Goal: Transaction & Acquisition: Purchase product/service

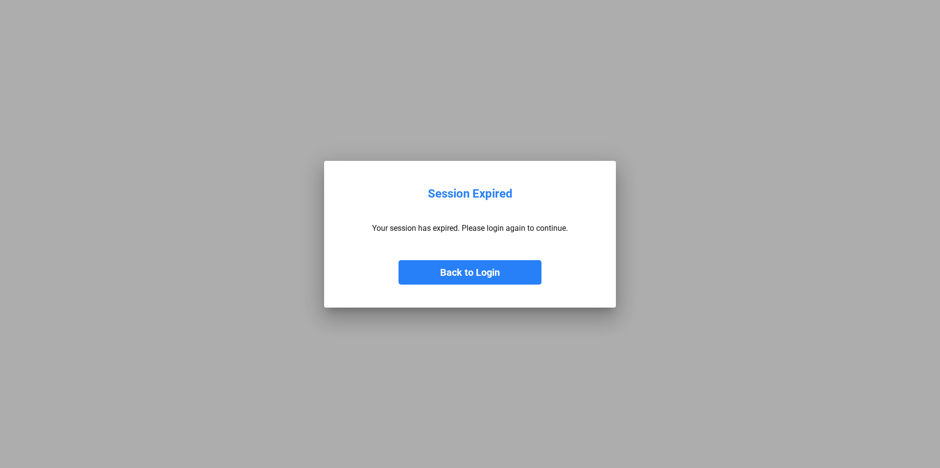
click at [489, 271] on button "Back to Login" at bounding box center [469, 272] width 143 height 24
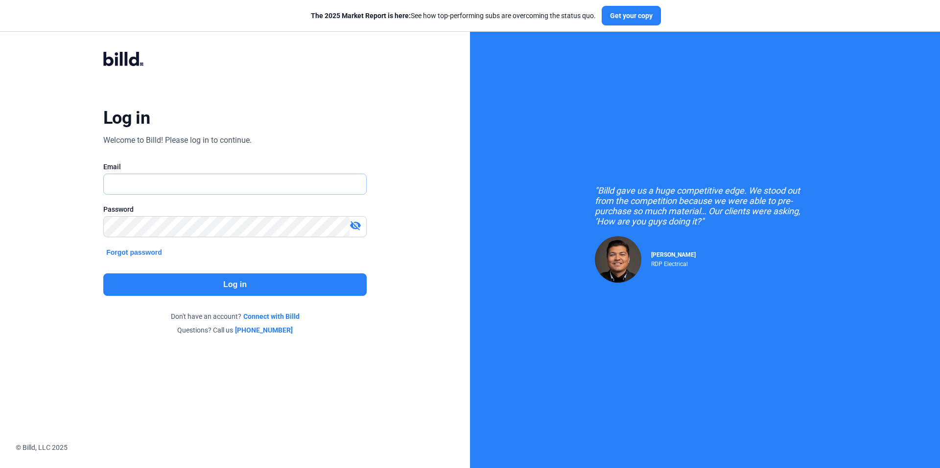
click at [166, 185] on input "text" at bounding box center [230, 184] width 252 height 20
click at [120, 187] on input "text" at bounding box center [235, 184] width 262 height 20
type input "J"
type input "jody@compassconstructors.com"
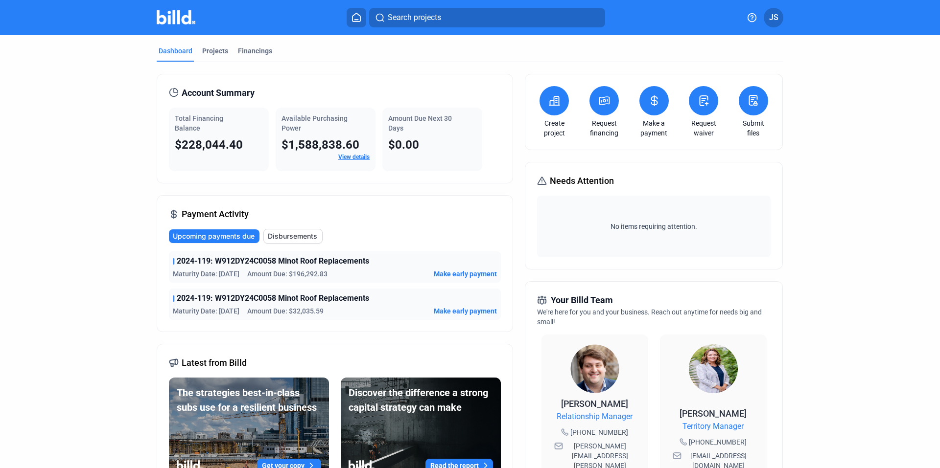
click at [462, 313] on span "Make early payment" at bounding box center [465, 311] width 63 height 10
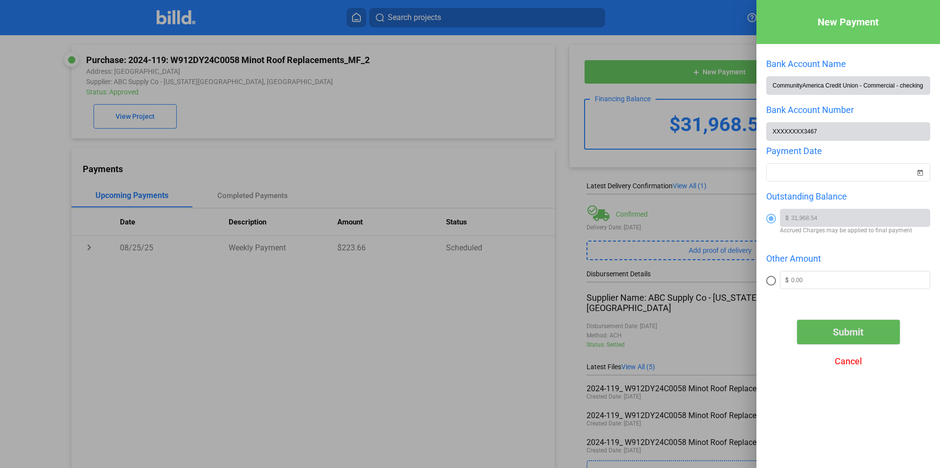
click at [854, 335] on span "Submit" at bounding box center [847, 332] width 31 height 12
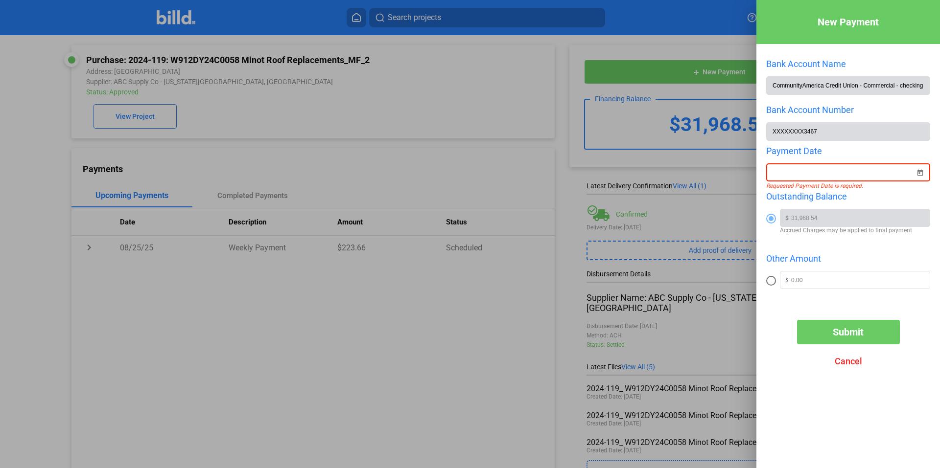
click at [823, 171] on div "New Payment Bank Account Name CommunityAmerica Credit Union - Commercial - chec…" at bounding box center [470, 234] width 940 height 468
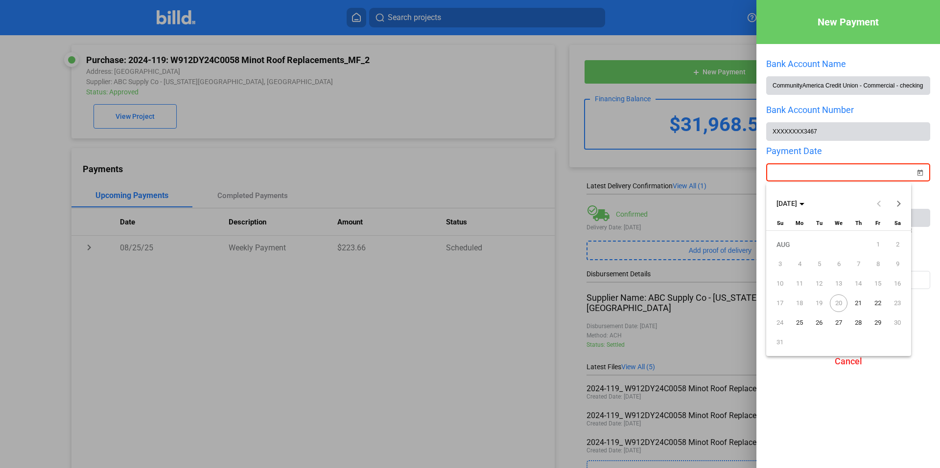
click at [841, 300] on span "20" at bounding box center [839, 304] width 18 height 18
click at [857, 301] on span "21" at bounding box center [858, 304] width 18 height 18
type input "08/21/2025"
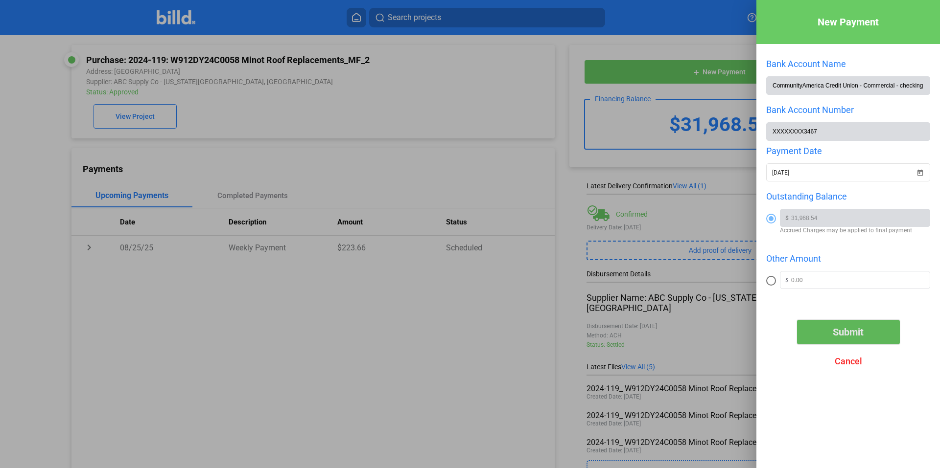
click at [846, 330] on span "Submit" at bounding box center [847, 332] width 31 height 12
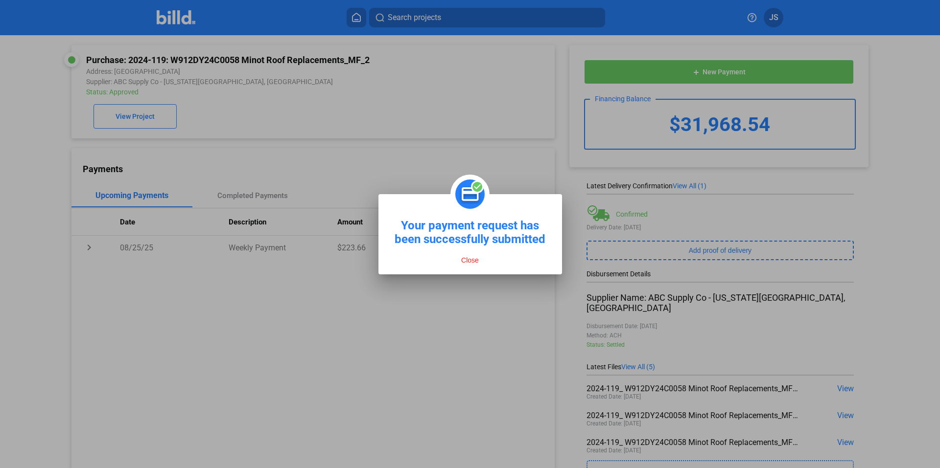
click at [472, 262] on button "Close" at bounding box center [469, 260] width 23 height 9
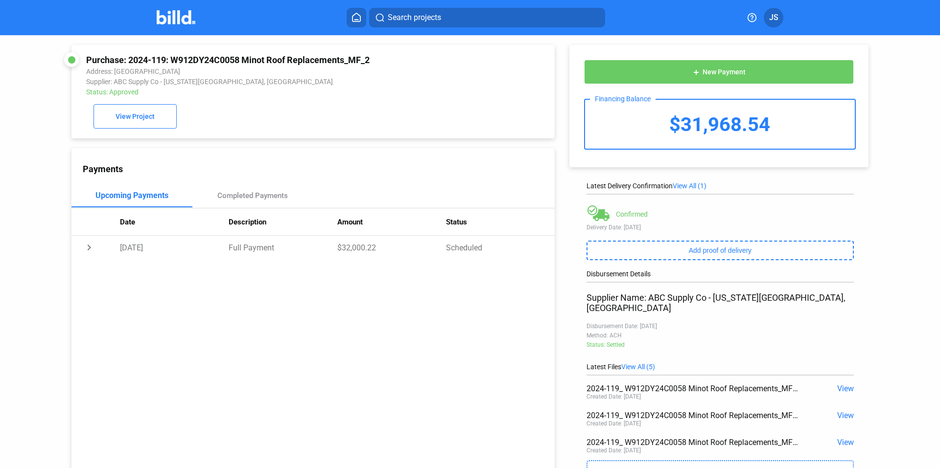
click at [685, 185] on span "View All (1)" at bounding box center [689, 186] width 34 height 8
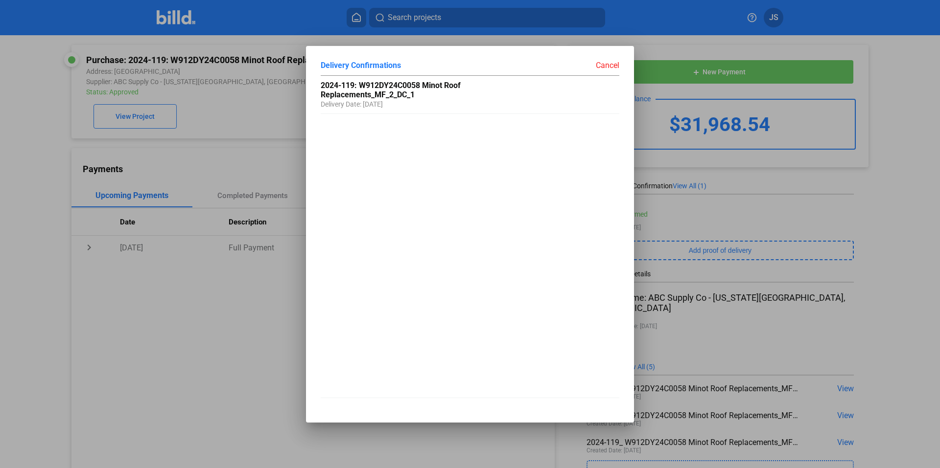
click at [613, 67] on div "Cancel" at bounding box center [544, 66] width 149 height 10
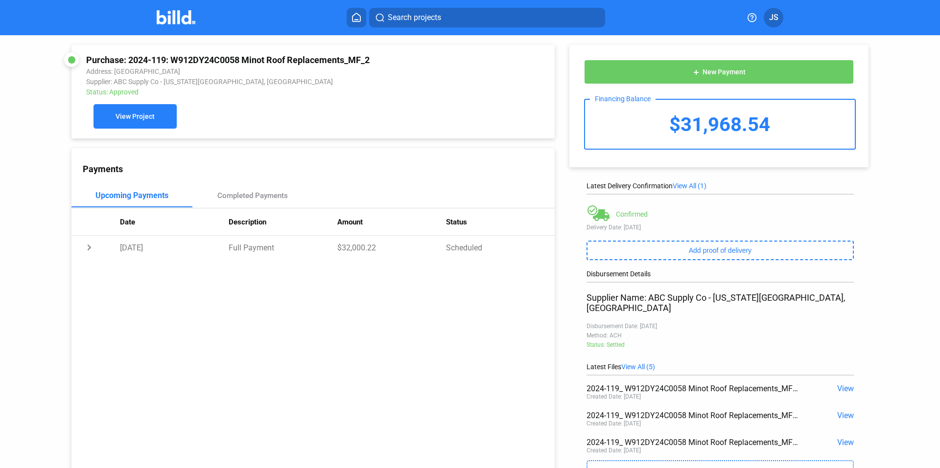
click at [148, 117] on span "View Project" at bounding box center [135, 117] width 39 height 8
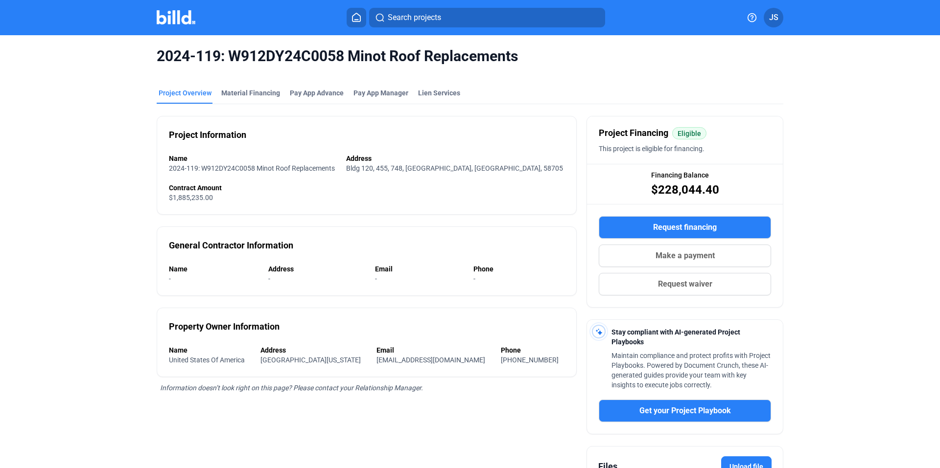
click at [658, 253] on span "Make a payment" at bounding box center [684, 256] width 59 height 12
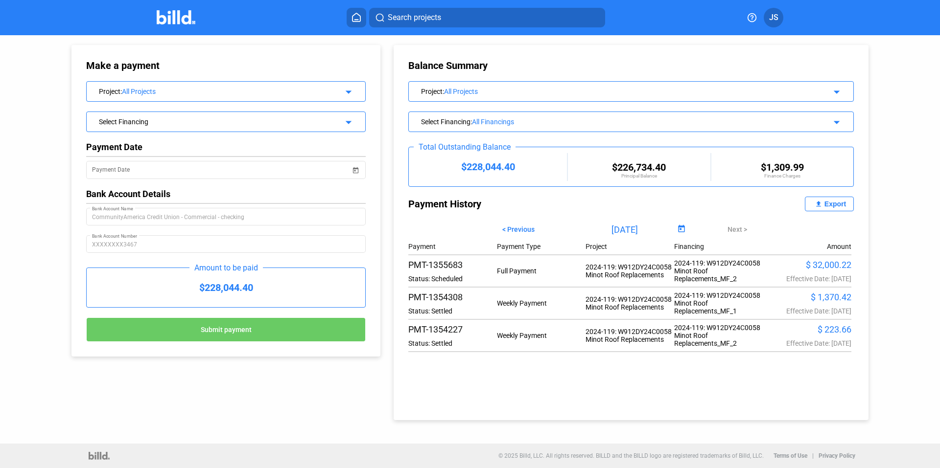
click at [465, 90] on div "All Projects" at bounding box center [621, 92] width 355 height 8
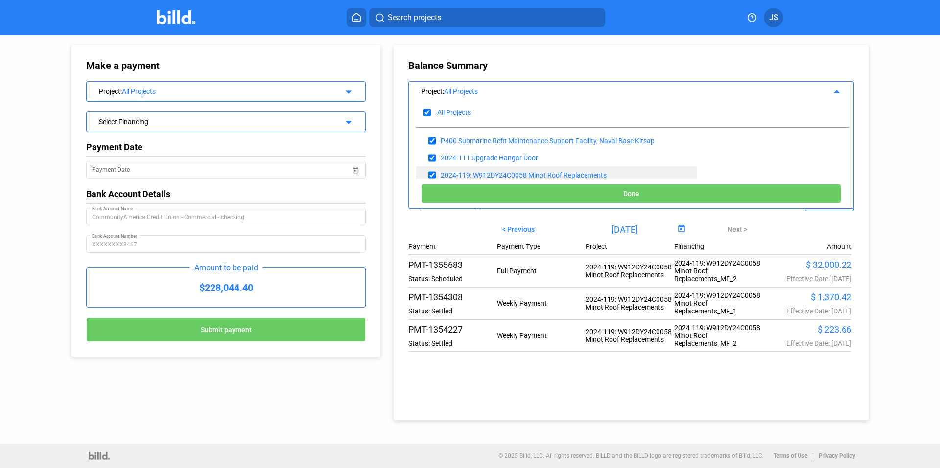
click at [472, 174] on div "2024-119: W912DY24C0058 Minot Roof Replacements" at bounding box center [523, 175] width 166 height 8
click at [474, 170] on div "2024-119: W912DY24C0058 Minot Roof Replacements" at bounding box center [556, 174] width 281 height 17
click at [506, 230] on span "< Previous" at bounding box center [518, 230] width 32 height 8
type input "07/20/2025"
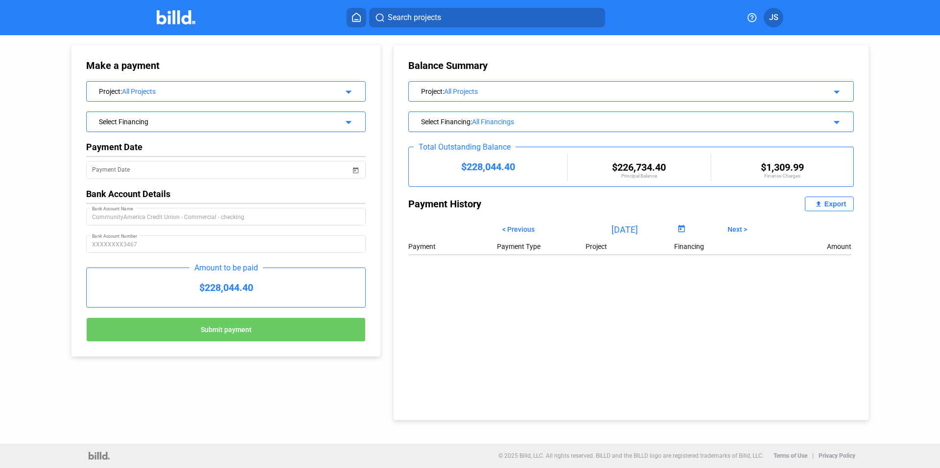
click at [132, 125] on div "Select Financing" at bounding box center [213, 121] width 229 height 10
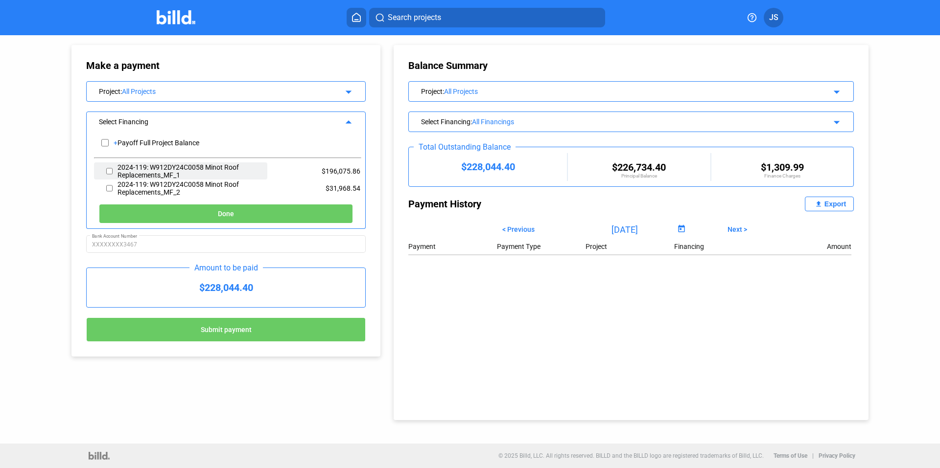
click at [110, 168] on input "checkbox" at bounding box center [109, 171] width 6 height 15
checkbox input "true"
click at [217, 212] on button "Done" at bounding box center [226, 214] width 254 height 20
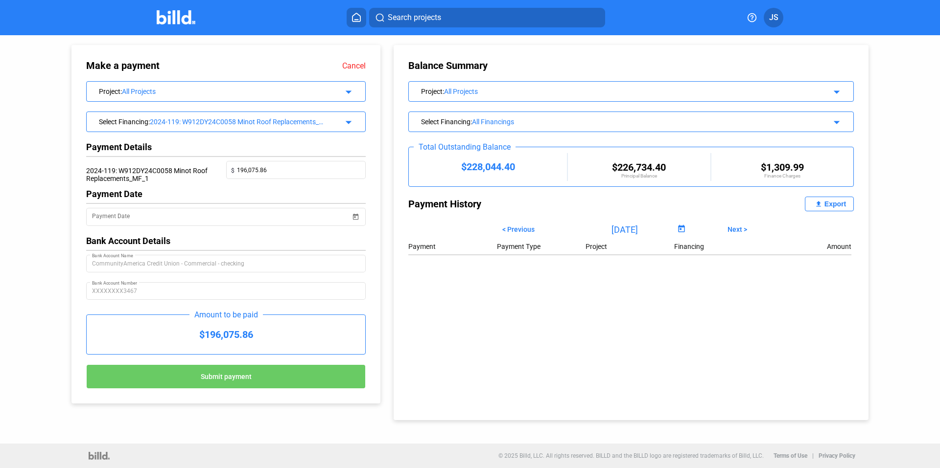
click at [233, 375] on span "Submit payment" at bounding box center [226, 377] width 51 height 8
click at [140, 224] on div "Payment Date" at bounding box center [221, 216] width 258 height 20
click at [354, 216] on span "Open calendar" at bounding box center [355, 210] width 23 height 23
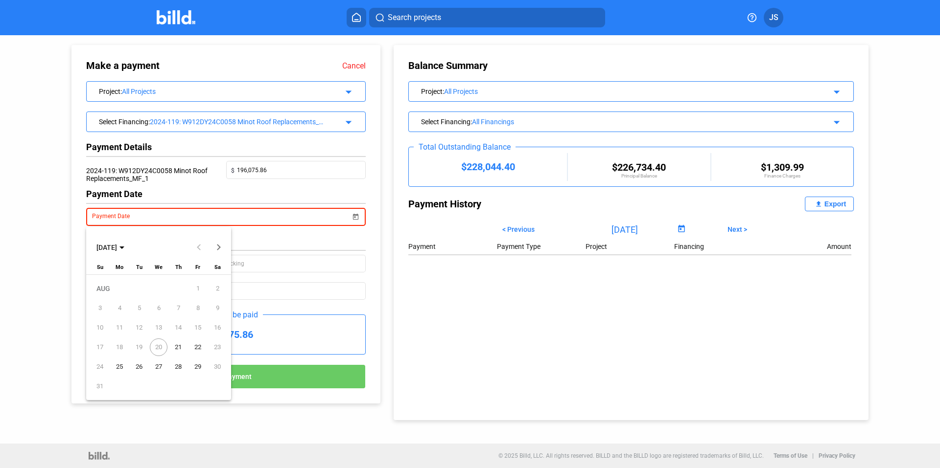
click at [179, 346] on span "21" at bounding box center [178, 348] width 18 height 18
type input "08/21/2025"
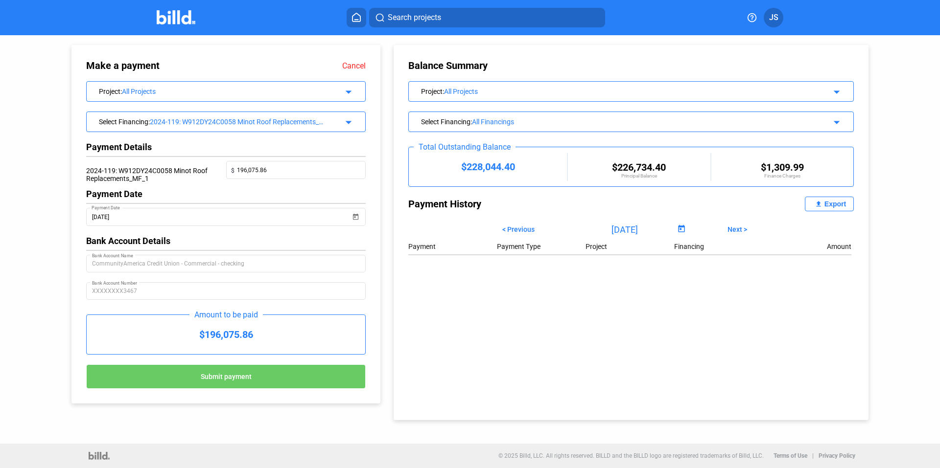
click at [231, 380] on span "Submit payment" at bounding box center [226, 377] width 51 height 8
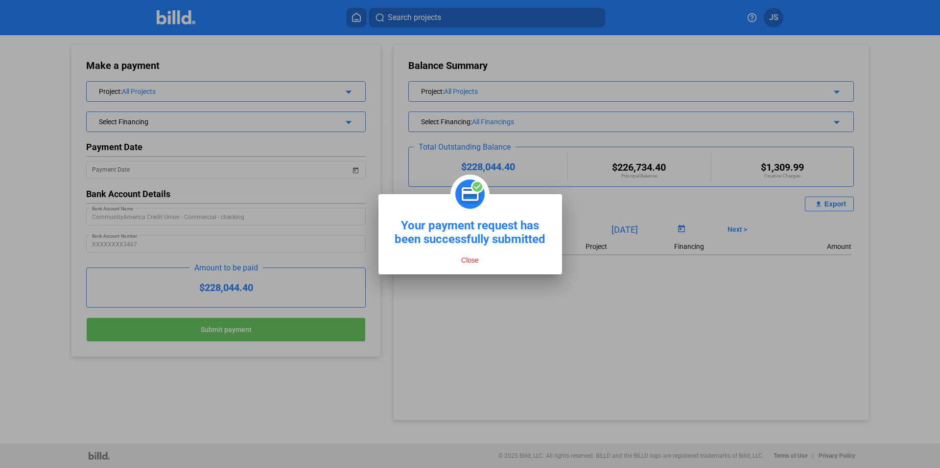
click at [471, 260] on button "Close" at bounding box center [469, 260] width 23 height 9
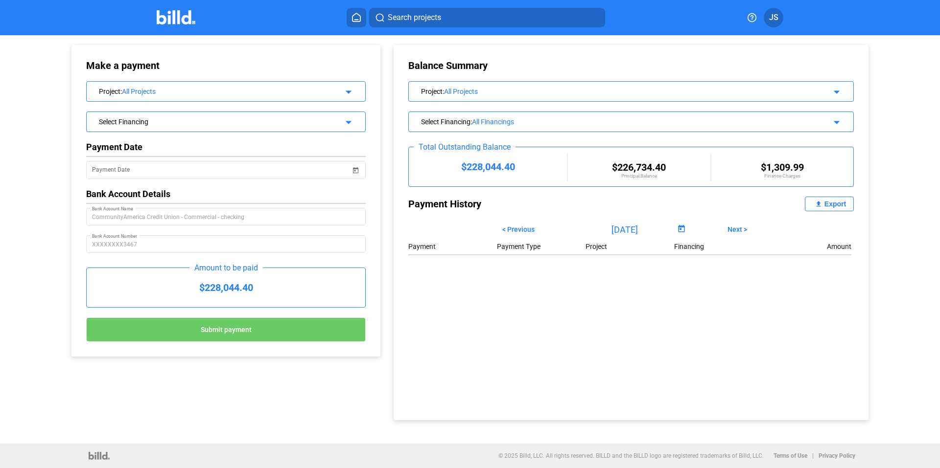
click at [776, 14] on span "JS" at bounding box center [773, 18] width 9 height 12
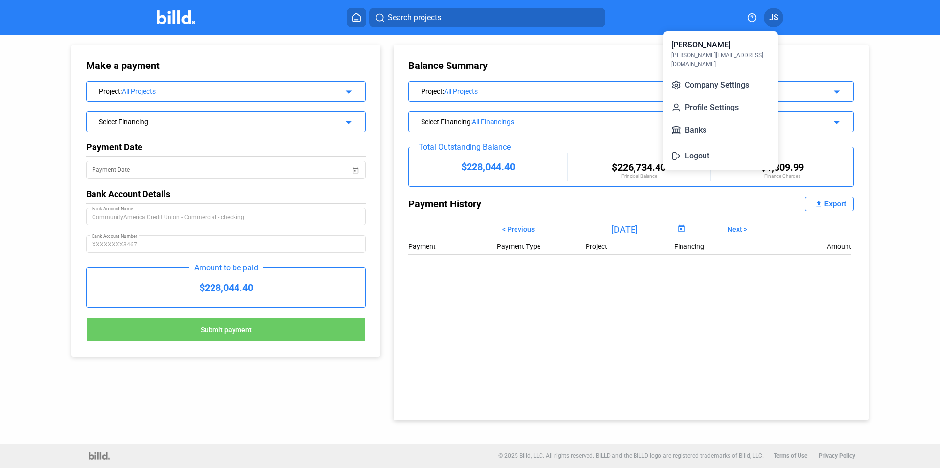
click at [606, 62] on div at bounding box center [470, 234] width 940 height 468
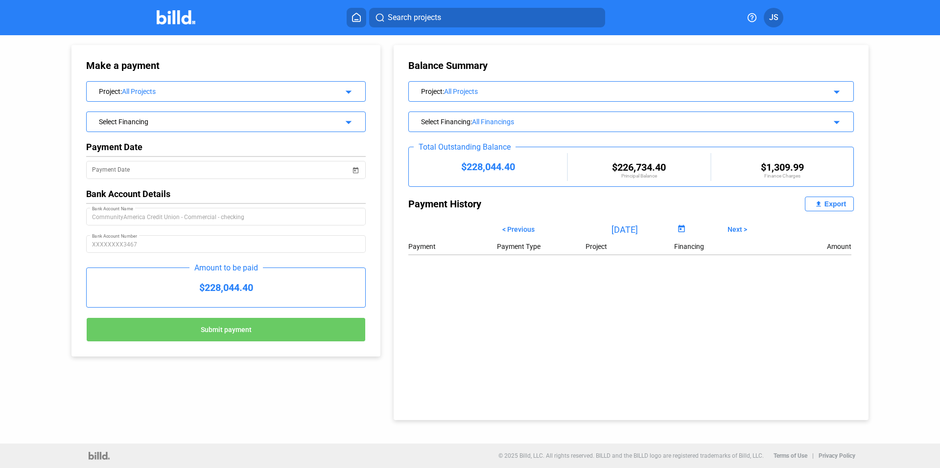
click at [458, 87] on div "Project : All Projects" at bounding box center [610, 91] width 378 height 10
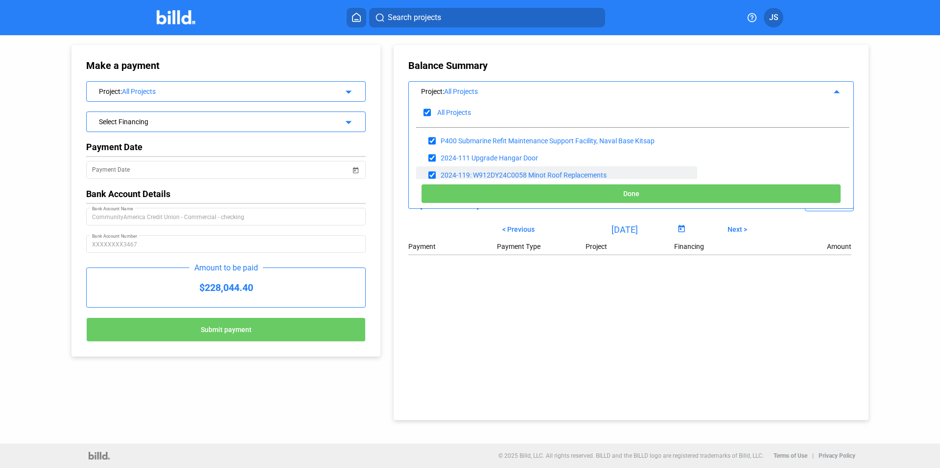
click at [482, 171] on div "2024-119: W912DY24C0058 Minot Roof Replacements" at bounding box center [523, 175] width 166 height 8
click at [131, 88] on div "All Projects" at bounding box center [225, 92] width 206 height 8
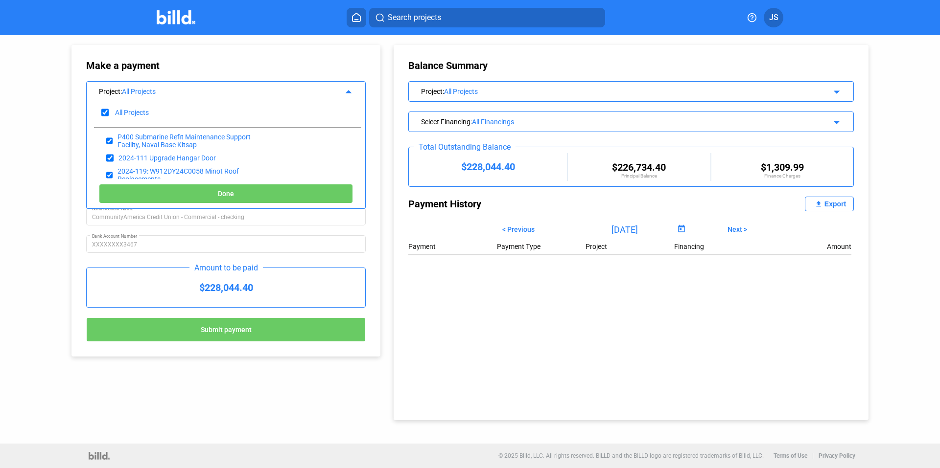
click at [131, 88] on div "All Projects" at bounding box center [225, 92] width 206 height 8
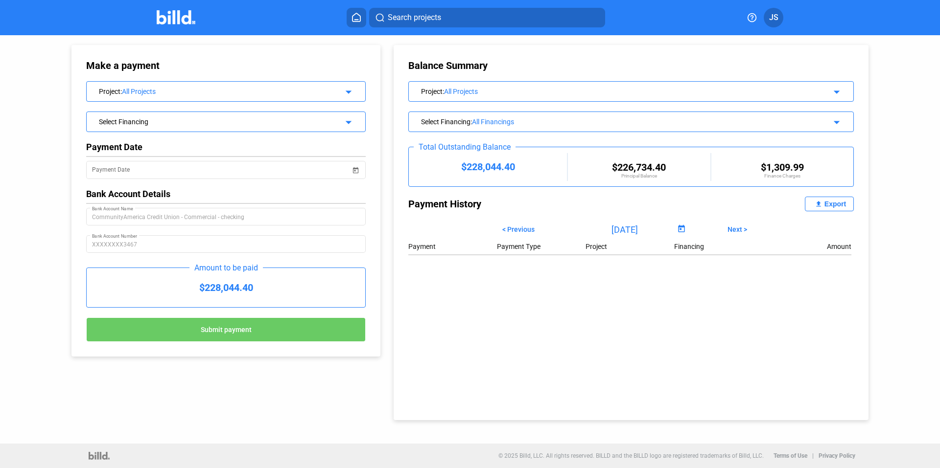
click at [132, 123] on div "Select Financing" at bounding box center [213, 121] width 229 height 10
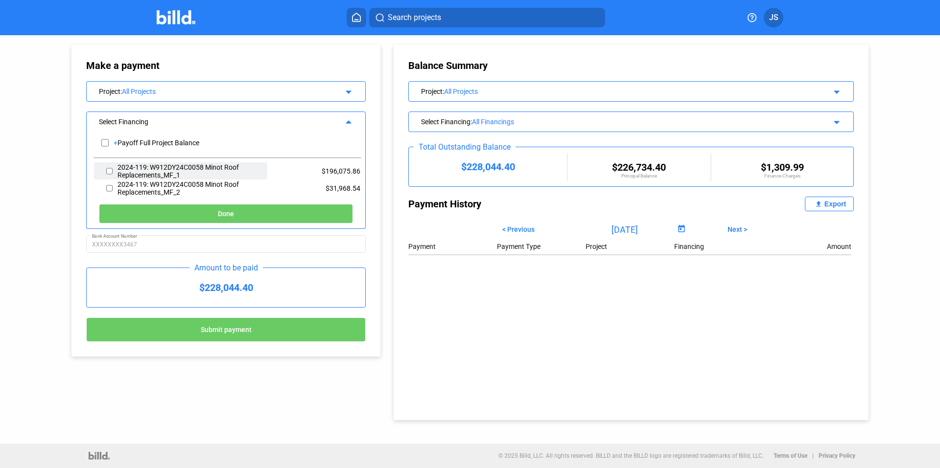
click at [112, 170] on input "checkbox" at bounding box center [109, 171] width 6 height 15
checkbox input "true"
click at [107, 188] on input "checkbox" at bounding box center [109, 188] width 6 height 15
checkbox input "true"
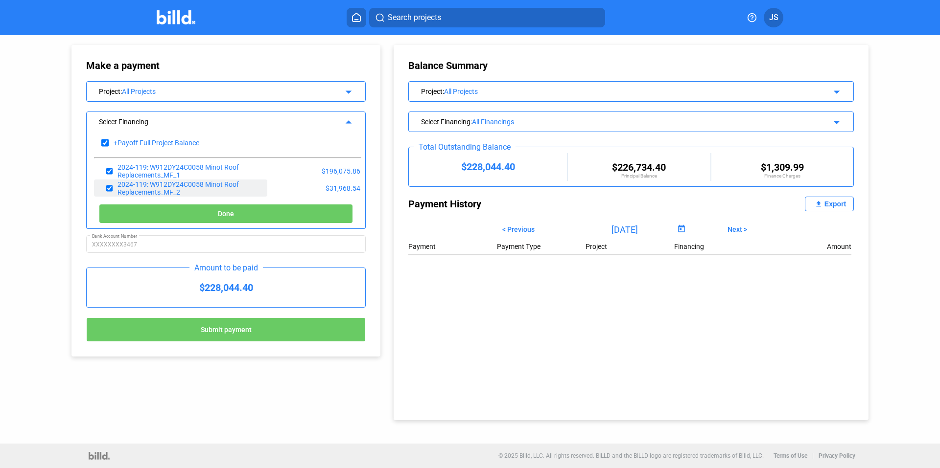
checkbox input "true"
click at [206, 212] on button "Done" at bounding box center [226, 214] width 254 height 20
type input "08/21/2025"
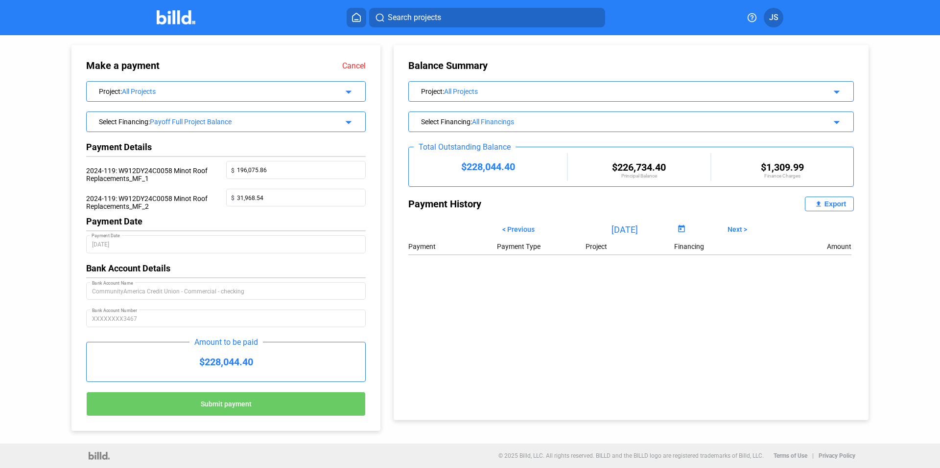
click at [353, 16] on icon at bounding box center [356, 17] width 8 height 8
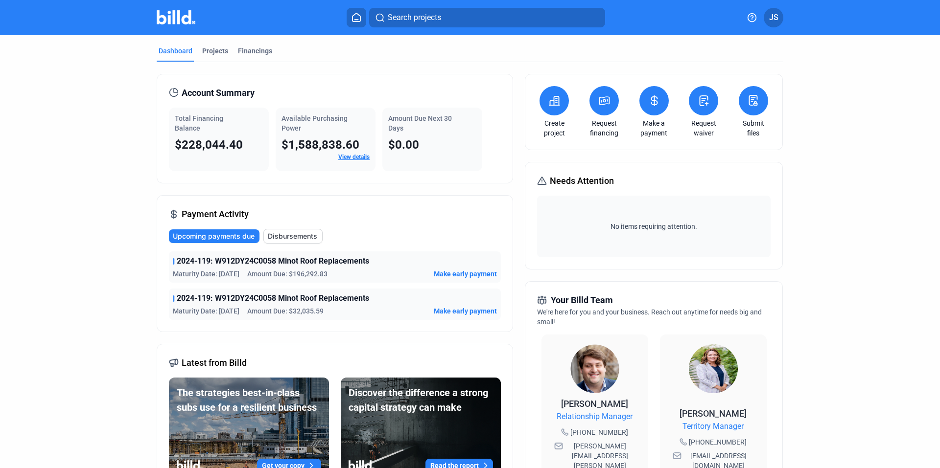
click at [286, 234] on span "Disbursements" at bounding box center [292, 236] width 49 height 10
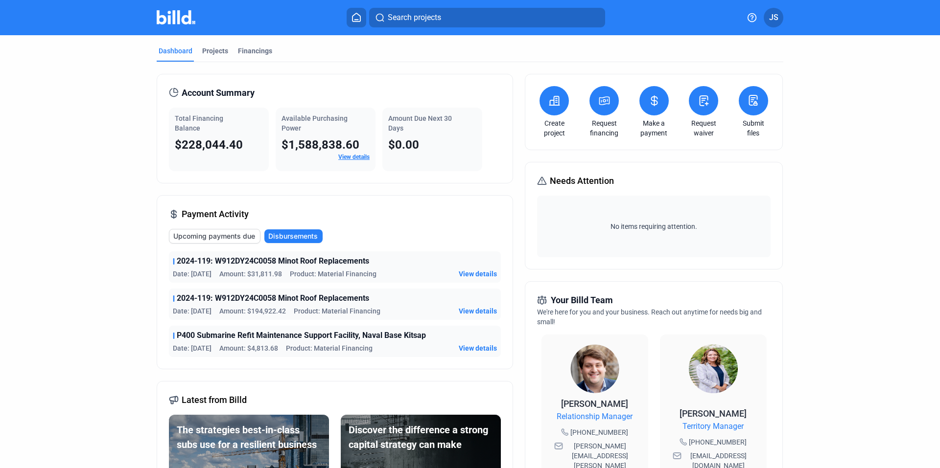
click at [226, 235] on span "Upcoming payments due" at bounding box center [214, 236] width 82 height 10
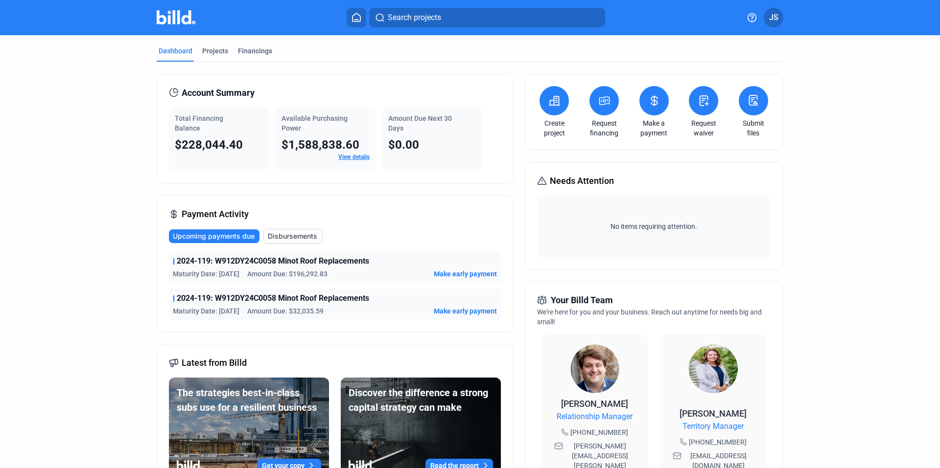
click at [461, 270] on span "Make early payment" at bounding box center [465, 274] width 63 height 10
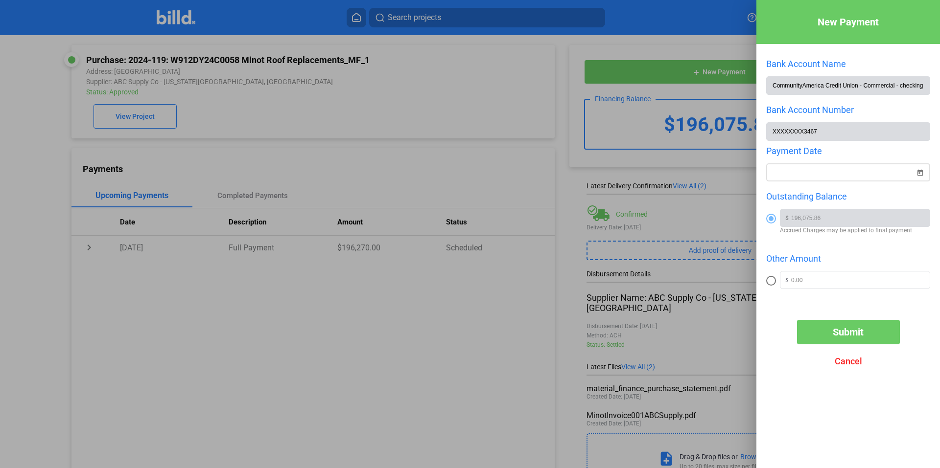
click at [923, 171] on span "Open calendar" at bounding box center [919, 166] width 23 height 23
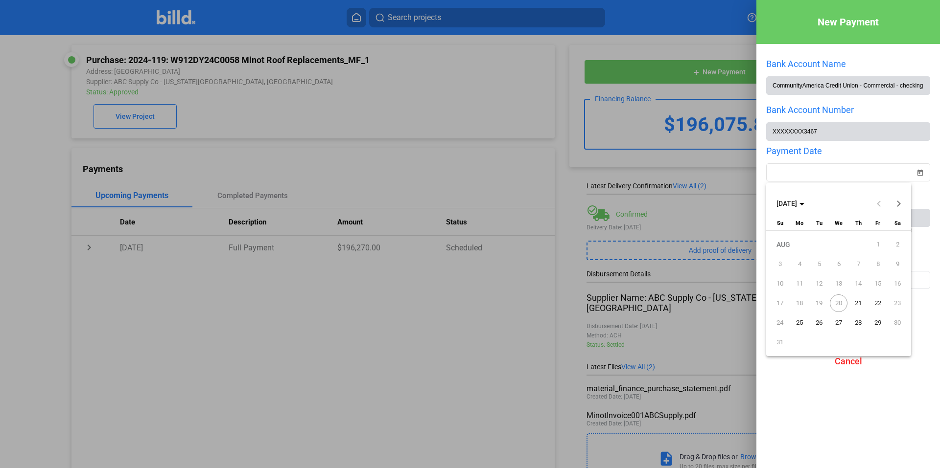
click at [858, 303] on span "21" at bounding box center [858, 304] width 18 height 18
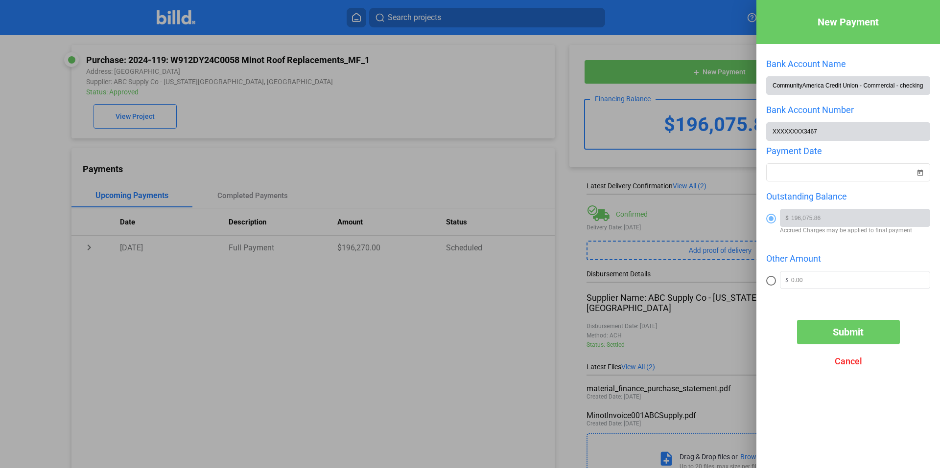
click at [842, 332] on span "Submit" at bounding box center [847, 332] width 31 height 12
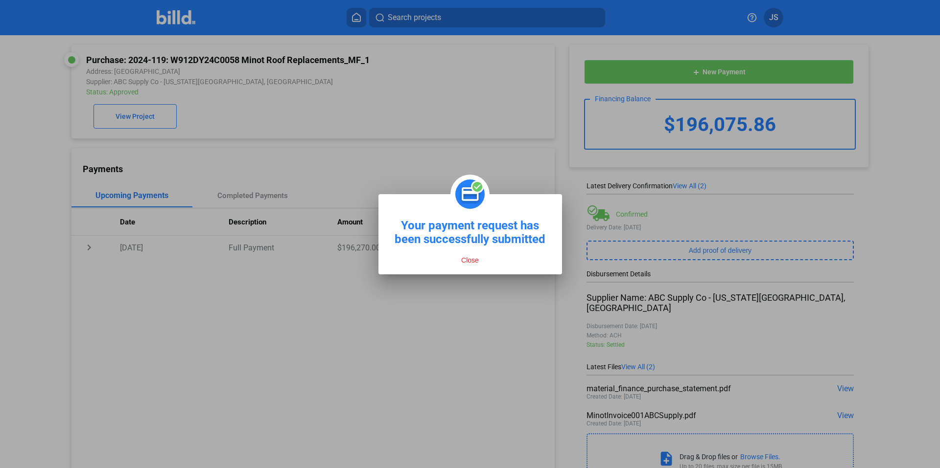
click at [468, 260] on button "Close" at bounding box center [469, 260] width 23 height 9
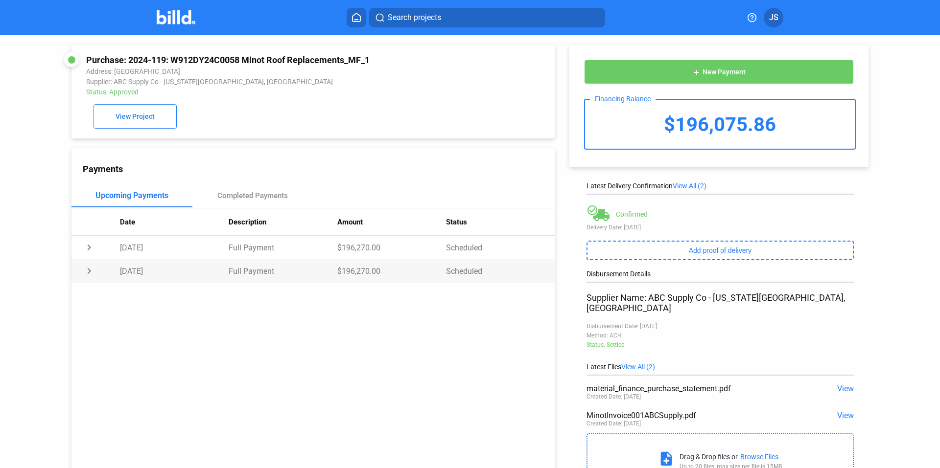
click at [462, 272] on td "Scheduled" at bounding box center [500, 270] width 109 height 23
click at [464, 277] on td "Scheduled" at bounding box center [500, 270] width 109 height 23
click at [131, 272] on td "08/21/25" at bounding box center [174, 270] width 109 height 23
click at [191, 301] on div "Payment Method: Account Ending in 3467" at bounding box center [330, 294] width 423 height 22
click at [90, 250] on td "chevron_right" at bounding box center [95, 247] width 48 height 23
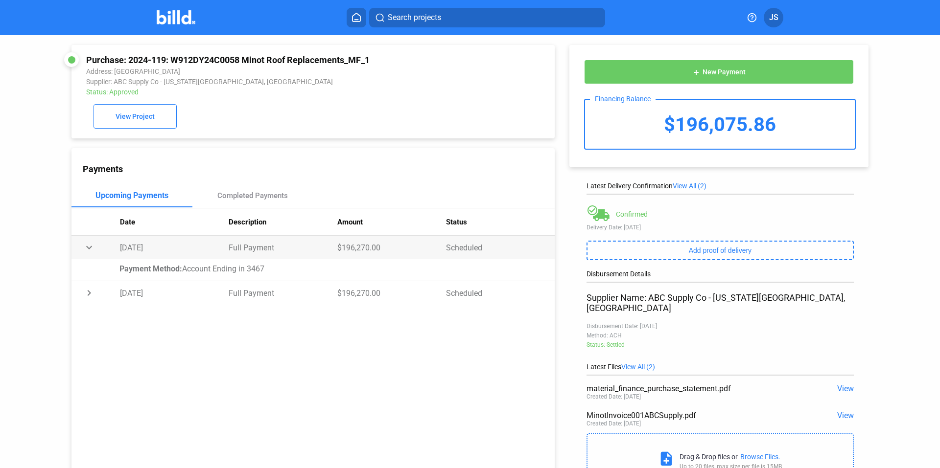
click at [164, 252] on td "08/21/25" at bounding box center [174, 247] width 109 height 23
click at [87, 249] on td "chevron_right" at bounding box center [95, 247] width 48 height 23
click at [113, 259] on td "chevron_right" at bounding box center [95, 247] width 48 height 23
click at [771, 16] on span "JS" at bounding box center [773, 18] width 9 height 12
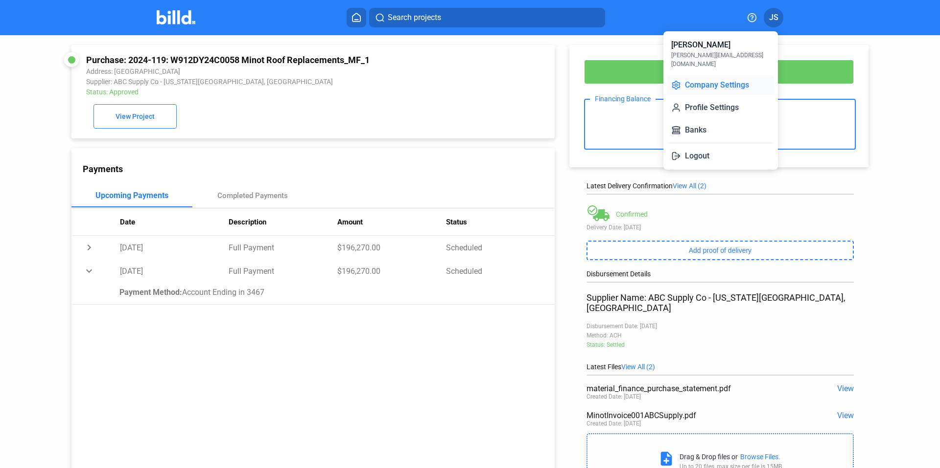
click at [730, 75] on button "Company Settings" at bounding box center [720, 85] width 107 height 20
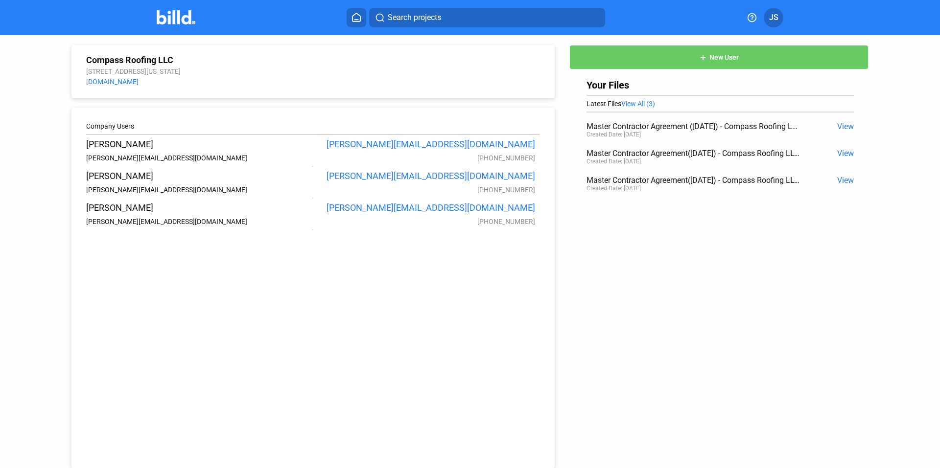
click at [769, 14] on span "JS" at bounding box center [773, 18] width 9 height 12
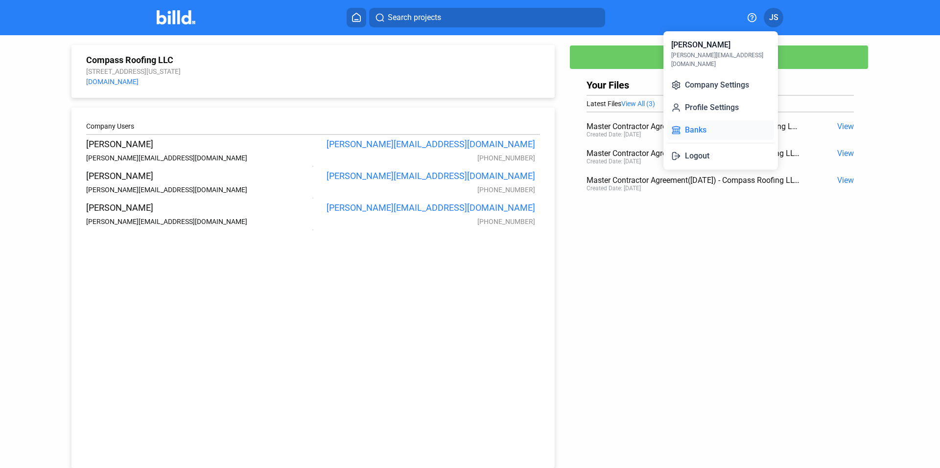
click at [692, 120] on button "Banks" at bounding box center [720, 130] width 107 height 20
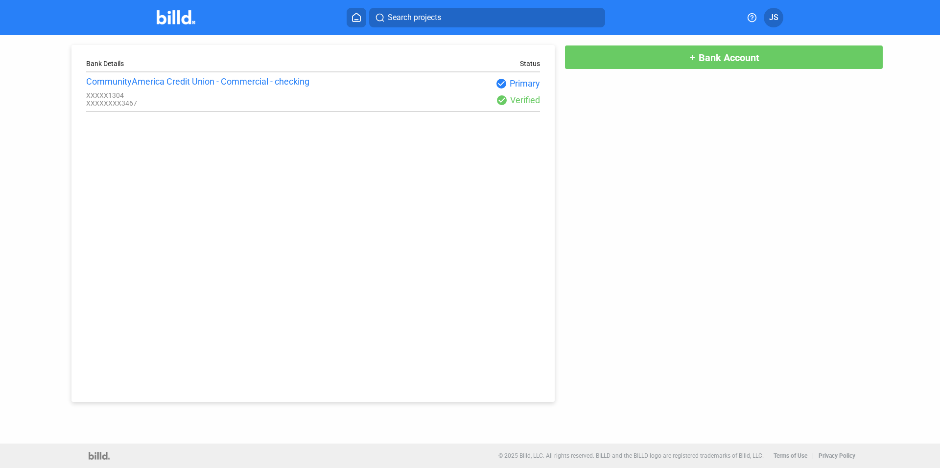
click at [357, 15] on icon at bounding box center [356, 17] width 10 height 9
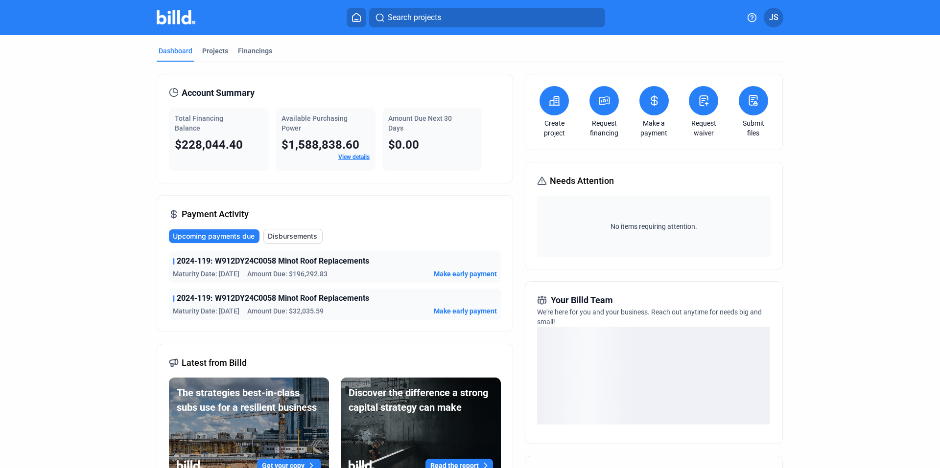
click at [282, 235] on span "Disbursements" at bounding box center [292, 236] width 49 height 10
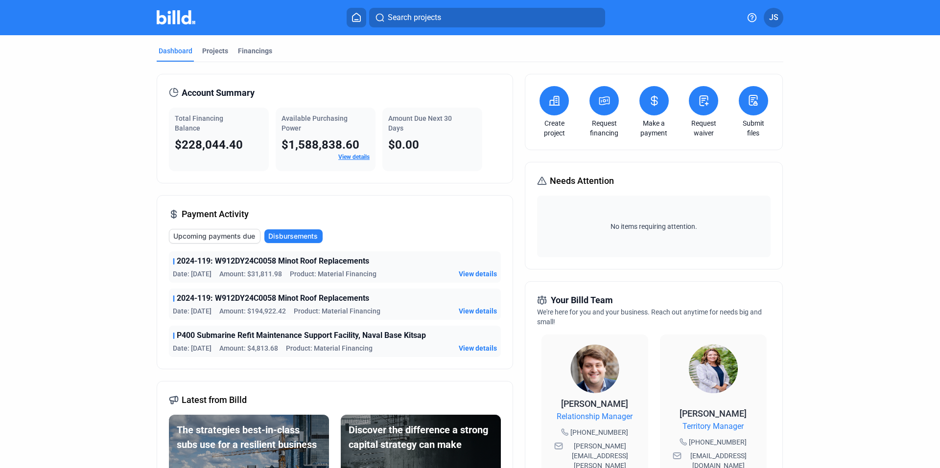
click at [232, 236] on span "Upcoming payments due" at bounding box center [214, 236] width 82 height 10
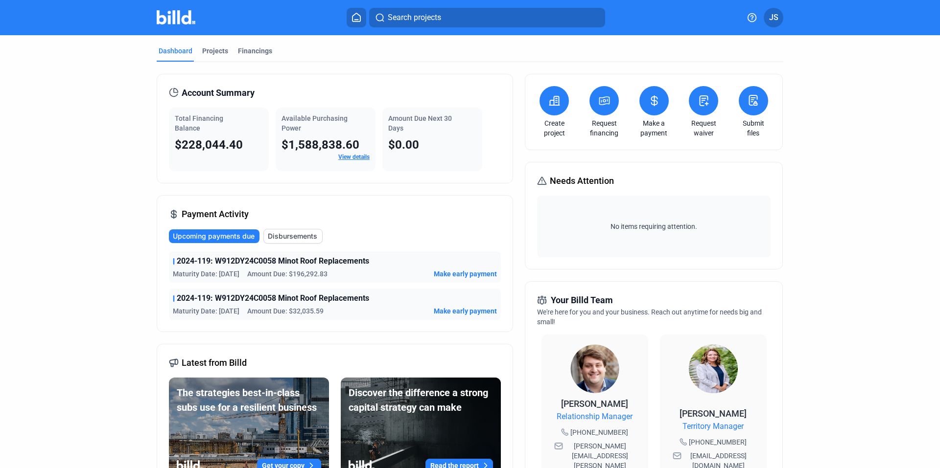
click at [655, 105] on icon at bounding box center [654, 101] width 12 height 12
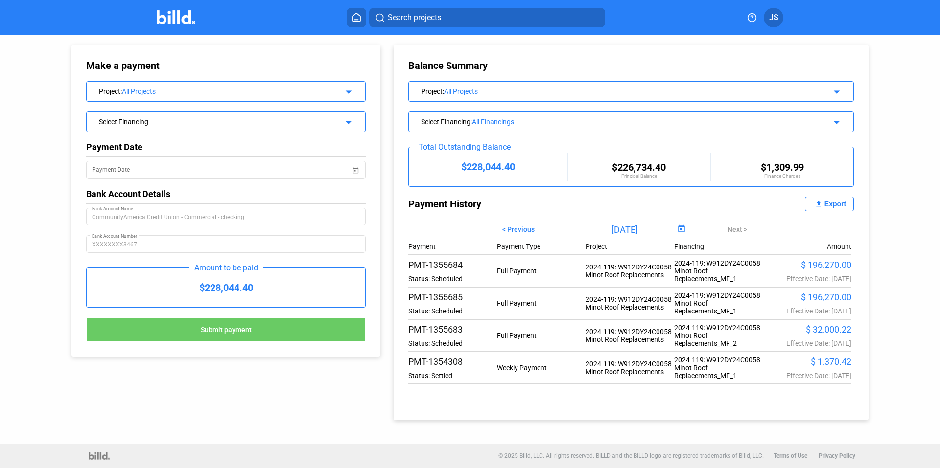
click at [808, 299] on div "$ 196,270.00" at bounding box center [807, 297] width 89 height 10
click at [674, 304] on div "2024-119: W912DY24C0058 Minot Roof Replacements_MF_1" at bounding box center [718, 303] width 89 height 23
click at [439, 295] on div "PMT-1355685" at bounding box center [452, 297] width 89 height 10
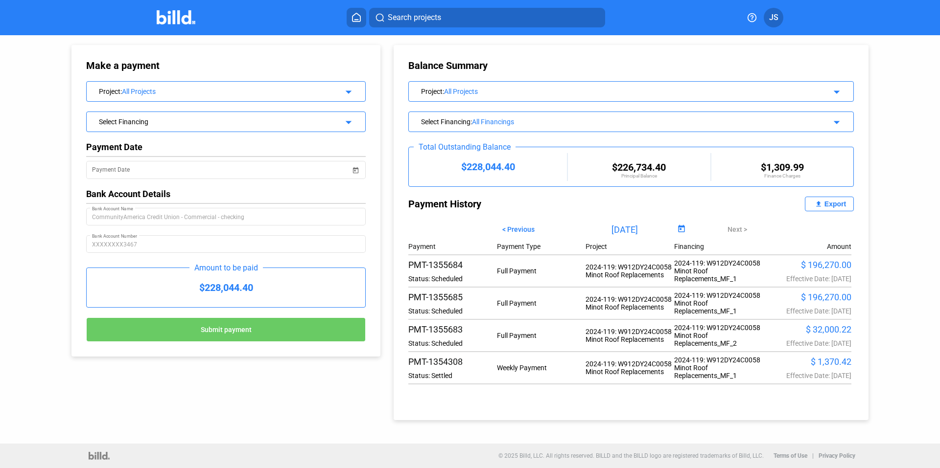
click at [816, 264] on div "$ 196,270.00" at bounding box center [807, 265] width 89 height 10
click at [467, 91] on div "All Projects" at bounding box center [621, 92] width 355 height 8
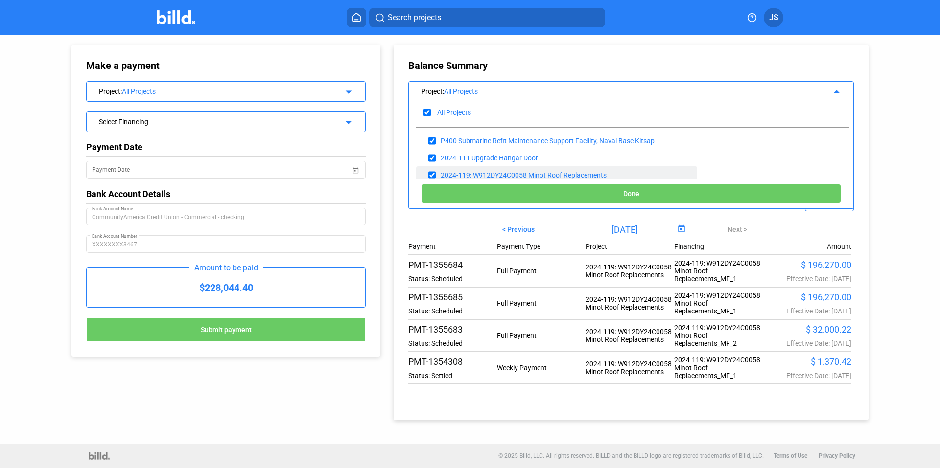
click at [479, 173] on div "2024-119: W912DY24C0058 Minot Roof Replacements" at bounding box center [523, 175] width 166 height 8
click at [552, 171] on div "2024-119: W912DY24C0058 Minot Roof Replacements" at bounding box center [523, 175] width 166 height 8
click at [498, 173] on div "2024-119: W912DY24C0058 Minot Roof Replacements" at bounding box center [523, 175] width 166 height 8
click at [828, 266] on div "$ 196,270.00" at bounding box center [807, 265] width 89 height 10
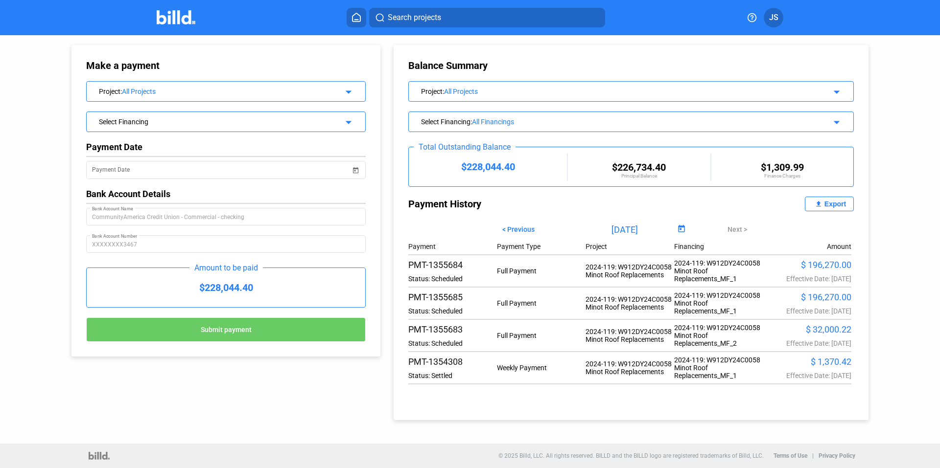
click at [828, 266] on div "$ 196,270.00" at bounding box center [807, 265] width 89 height 10
drag, startPoint x: 828, startPoint y: 266, endPoint x: 811, endPoint y: 298, distance: 36.1
click at [811, 298] on div "$ 196,270.00" at bounding box center [807, 297] width 89 height 10
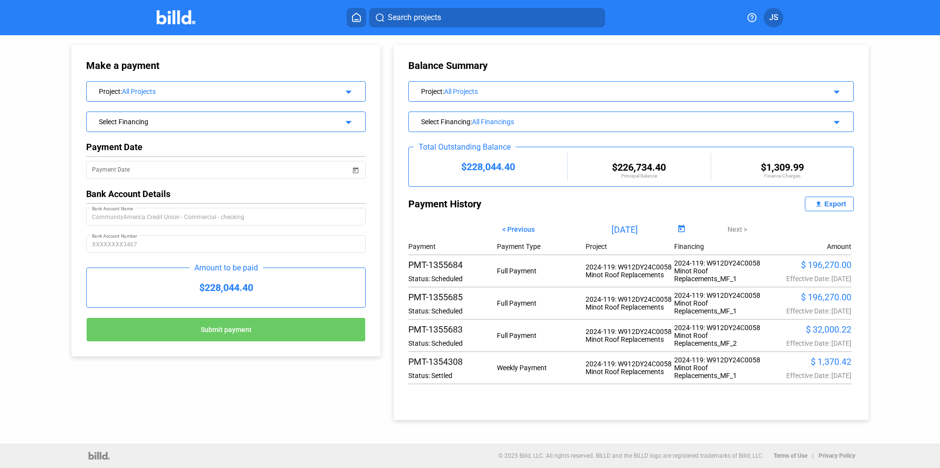
click at [811, 298] on div "$ 196,270.00" at bounding box center [807, 297] width 89 height 10
click at [620, 113] on div "Select Financing : All Financings arrow_drop_down" at bounding box center [631, 120] width 444 height 17
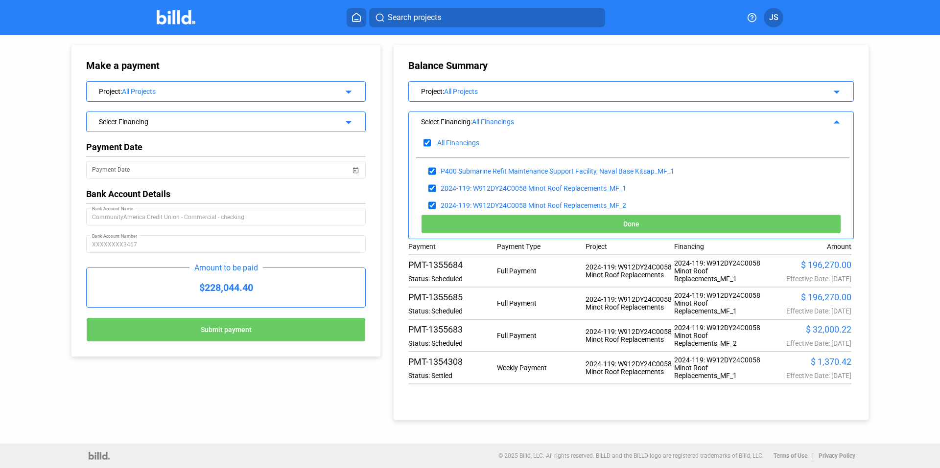
click at [620, 113] on div "Select Financing : All Financings arrow_drop_up" at bounding box center [631, 120] width 444 height 17
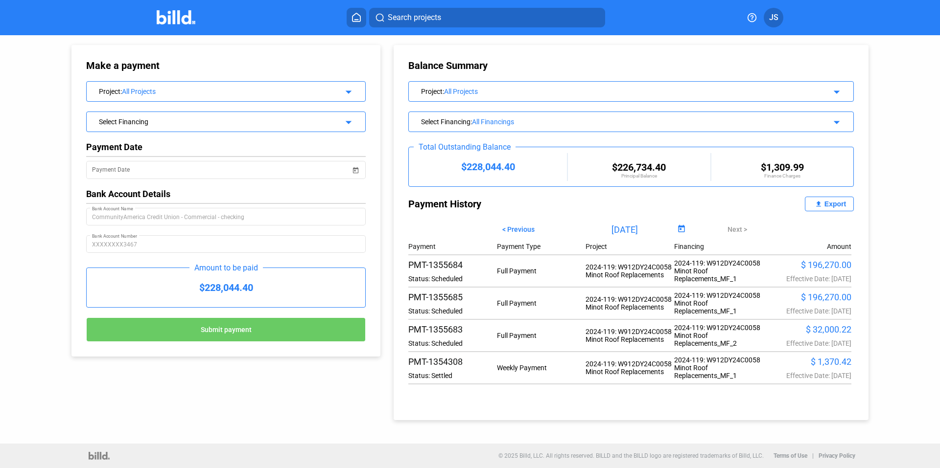
click at [541, 94] on div "All Projects" at bounding box center [621, 92] width 355 height 8
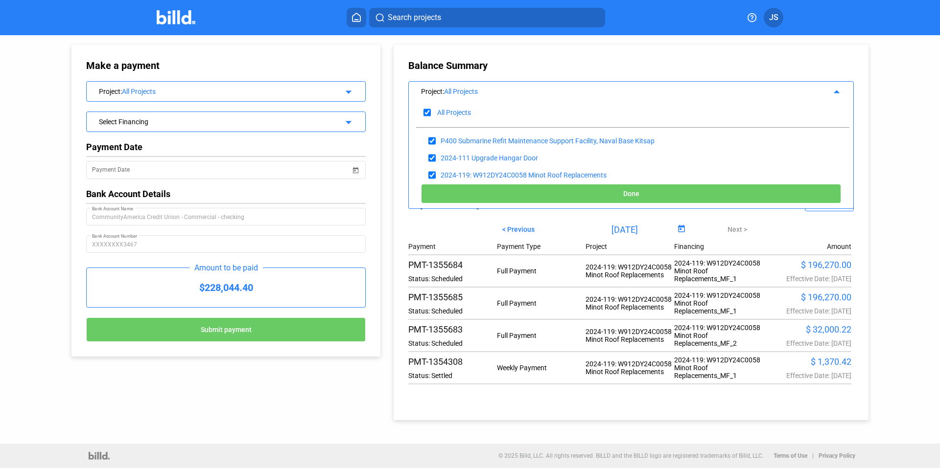
click at [541, 94] on div "All Projects" at bounding box center [621, 92] width 355 height 8
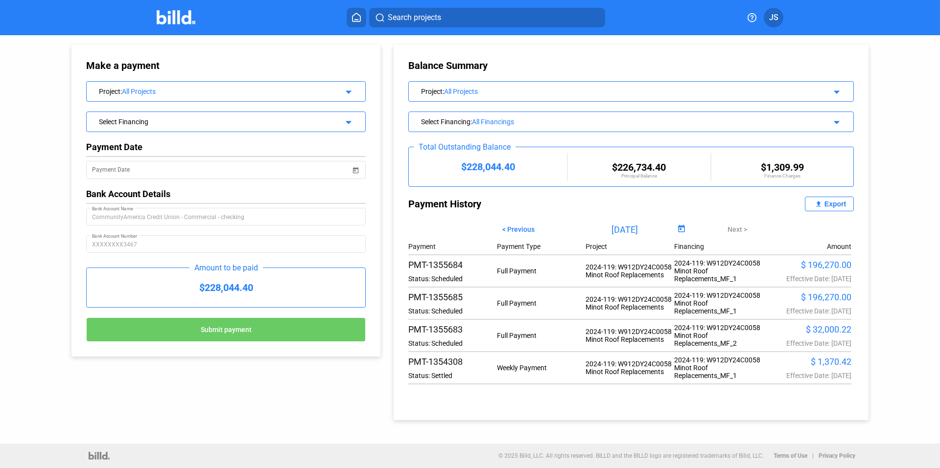
click at [160, 122] on div "Select Financing" at bounding box center [213, 121] width 229 height 10
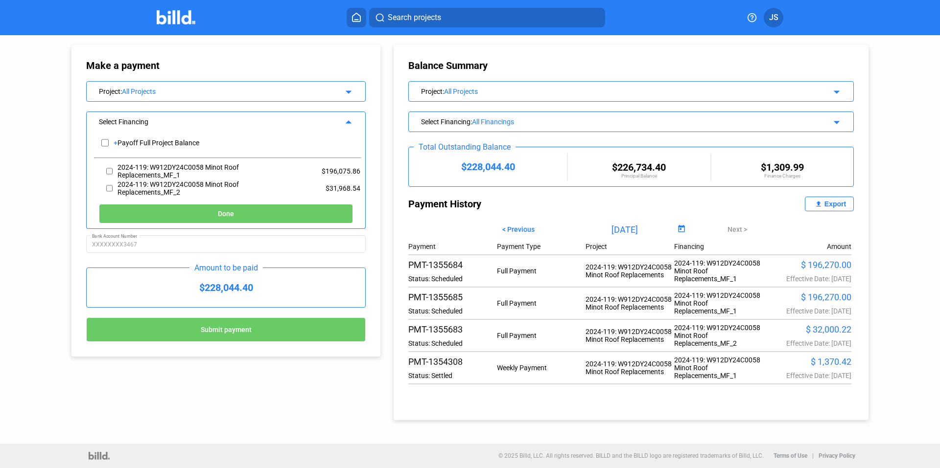
click at [38, 166] on div "Make a payment Project : All Projects arrow_drop_down Select Financing arrow_dr…" at bounding box center [470, 239] width 940 height 409
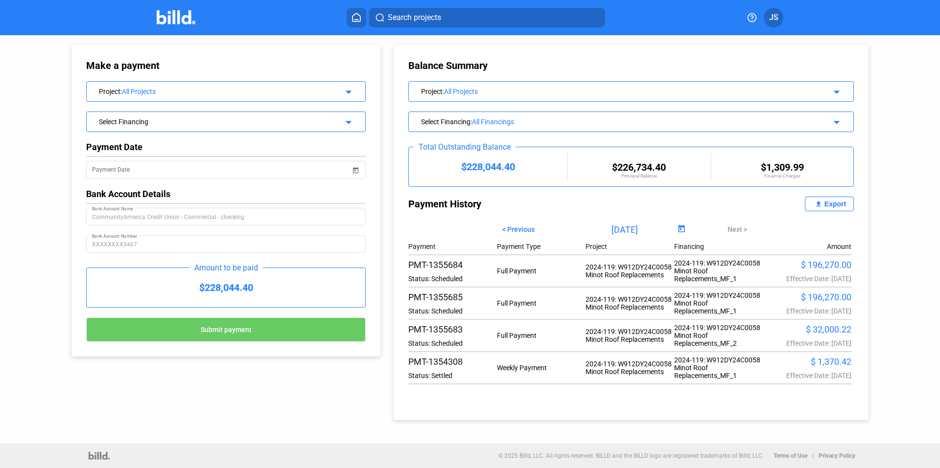
click at [357, 15] on icon at bounding box center [356, 17] width 10 height 9
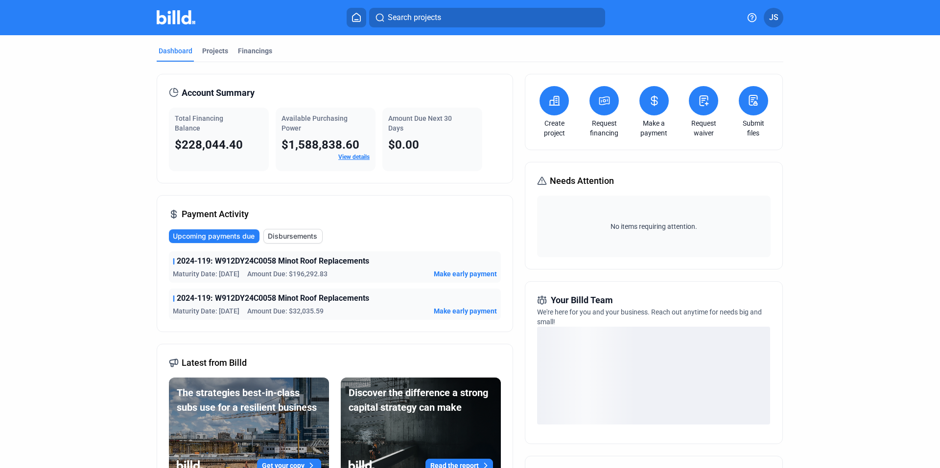
click at [610, 363] on div "loading" at bounding box center [653, 376] width 233 height 98
click at [562, 361] on div "loading" at bounding box center [653, 376] width 233 height 98
click at [572, 353] on div "loading" at bounding box center [653, 376] width 233 height 98
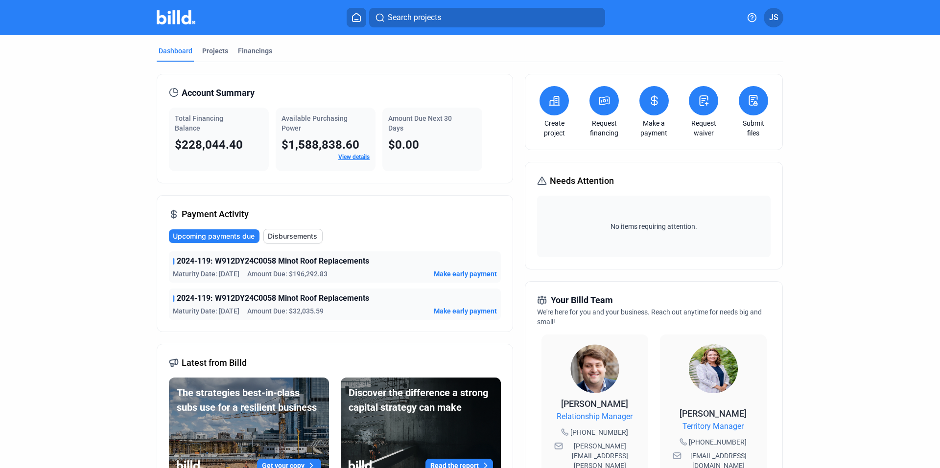
click at [301, 237] on span "Disbursements" at bounding box center [292, 236] width 49 height 10
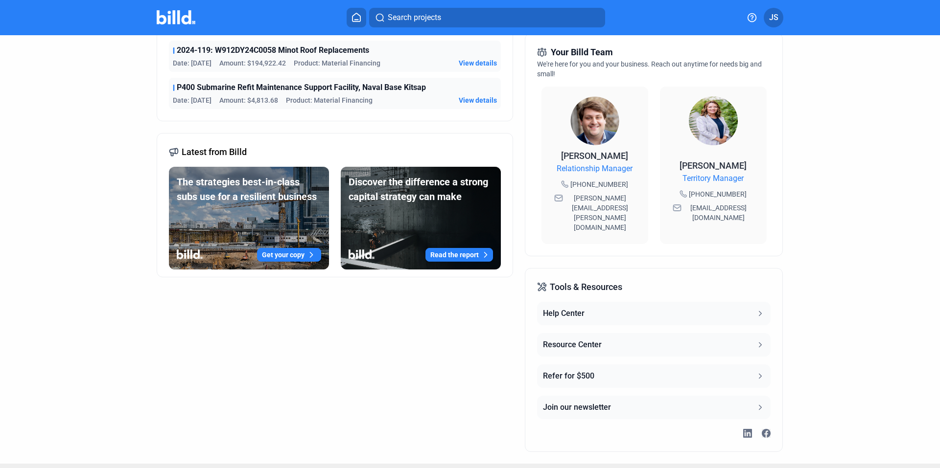
scroll to position [249, 0]
click at [598, 301] on button "Help Center" at bounding box center [653, 312] width 233 height 23
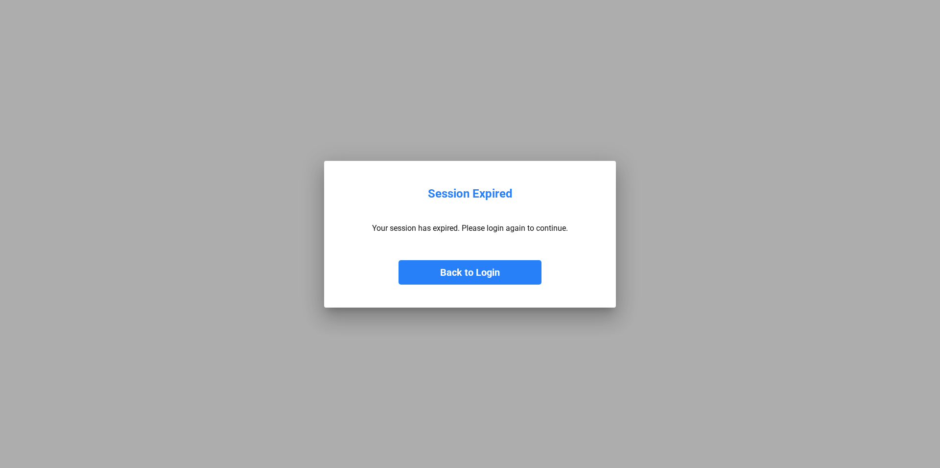
click at [493, 265] on button "Back to Login" at bounding box center [469, 272] width 143 height 24
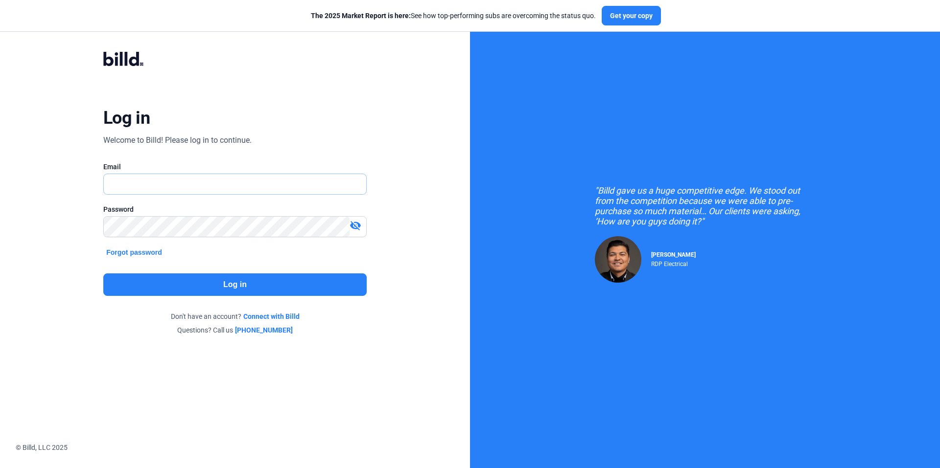
click at [143, 186] on input "text" at bounding box center [230, 184] width 252 height 20
type input "jody@compassconstructors.com"
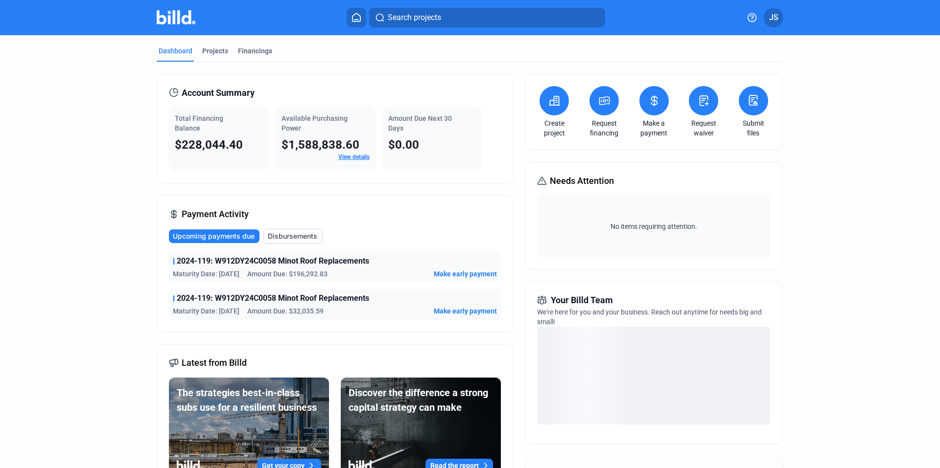
click at [276, 236] on span "Disbursements" at bounding box center [292, 236] width 49 height 10
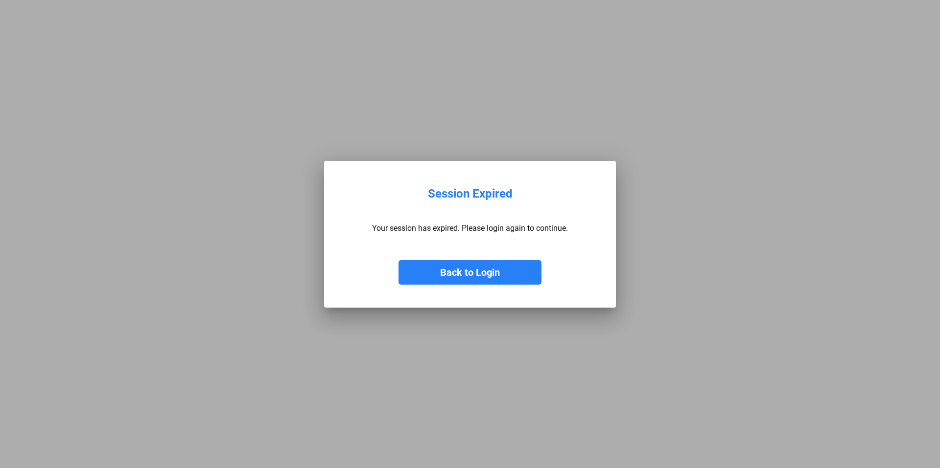
click at [455, 267] on button "Back to Login" at bounding box center [469, 272] width 143 height 24
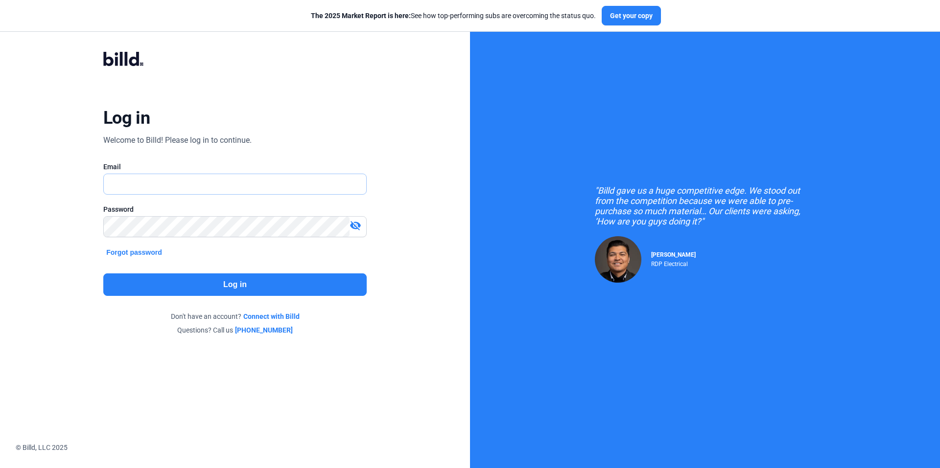
click at [145, 183] on input "text" at bounding box center [235, 184] width 262 height 20
type input "[PERSON_NAME][EMAIL_ADDRESS][DOMAIN_NAME]"
